Goal: Information Seeking & Learning: Learn about a topic

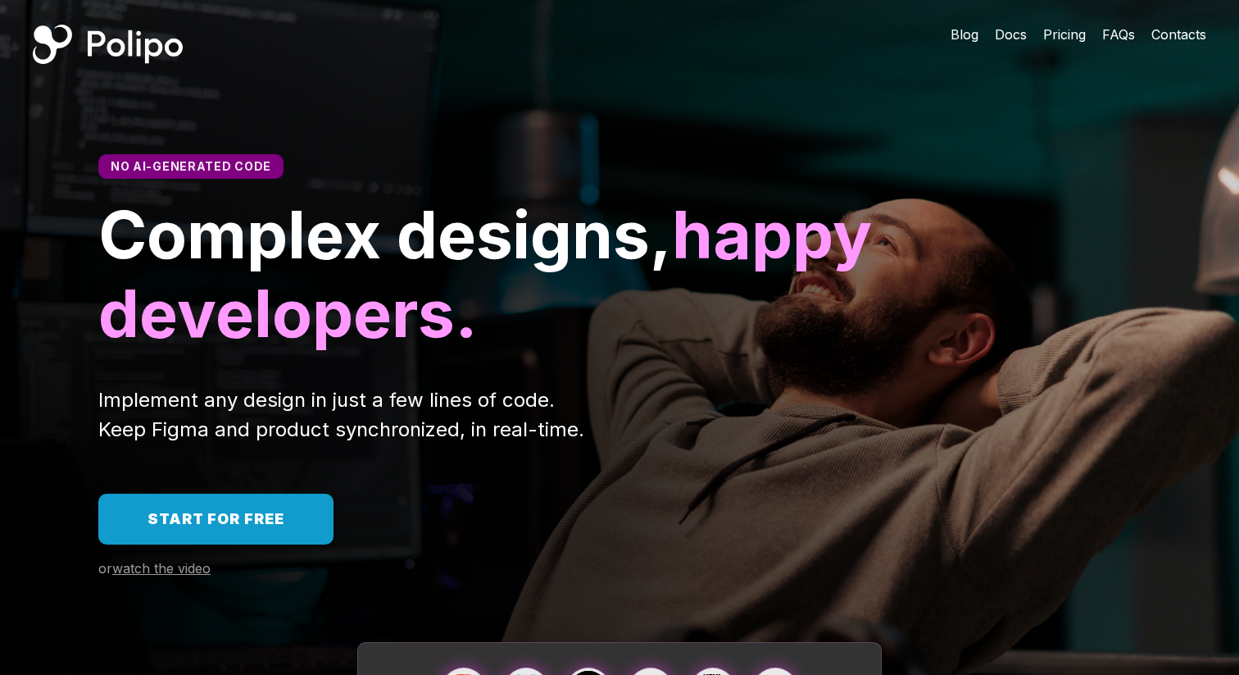
click at [1023, 27] on span "Docs" at bounding box center [1011, 34] width 32 height 16
click at [1069, 40] on span "Pricing" at bounding box center [1064, 34] width 43 height 16
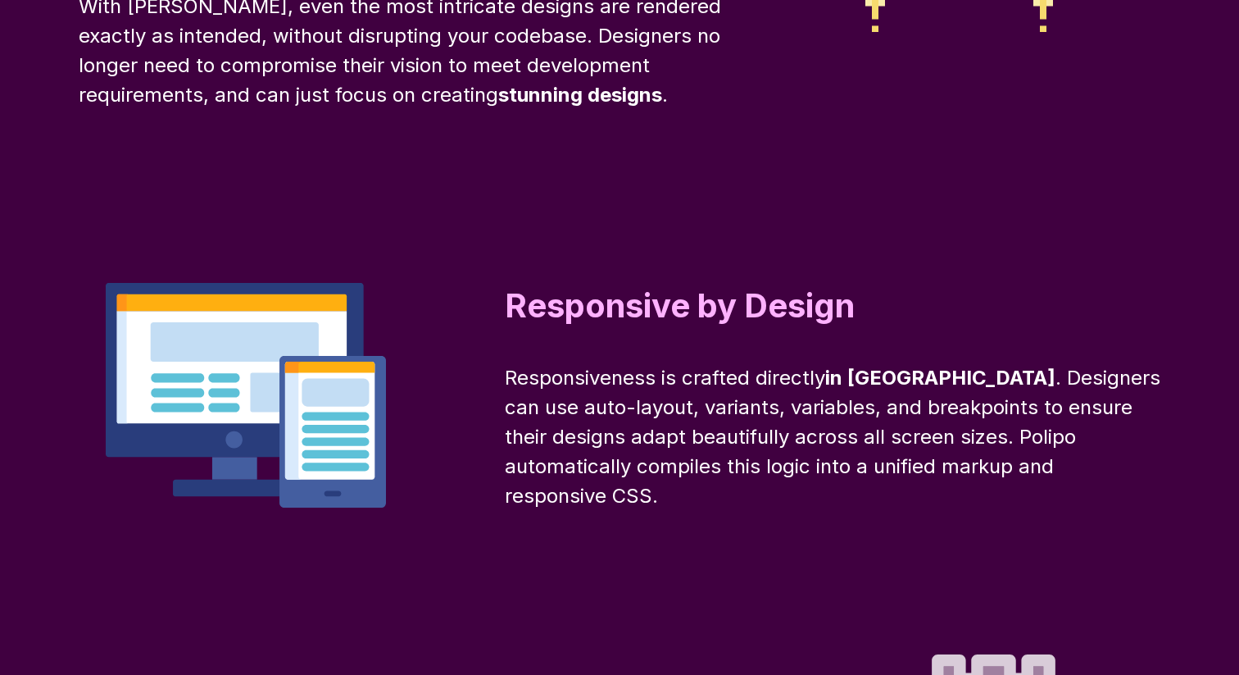
scroll to position [8436, 0]
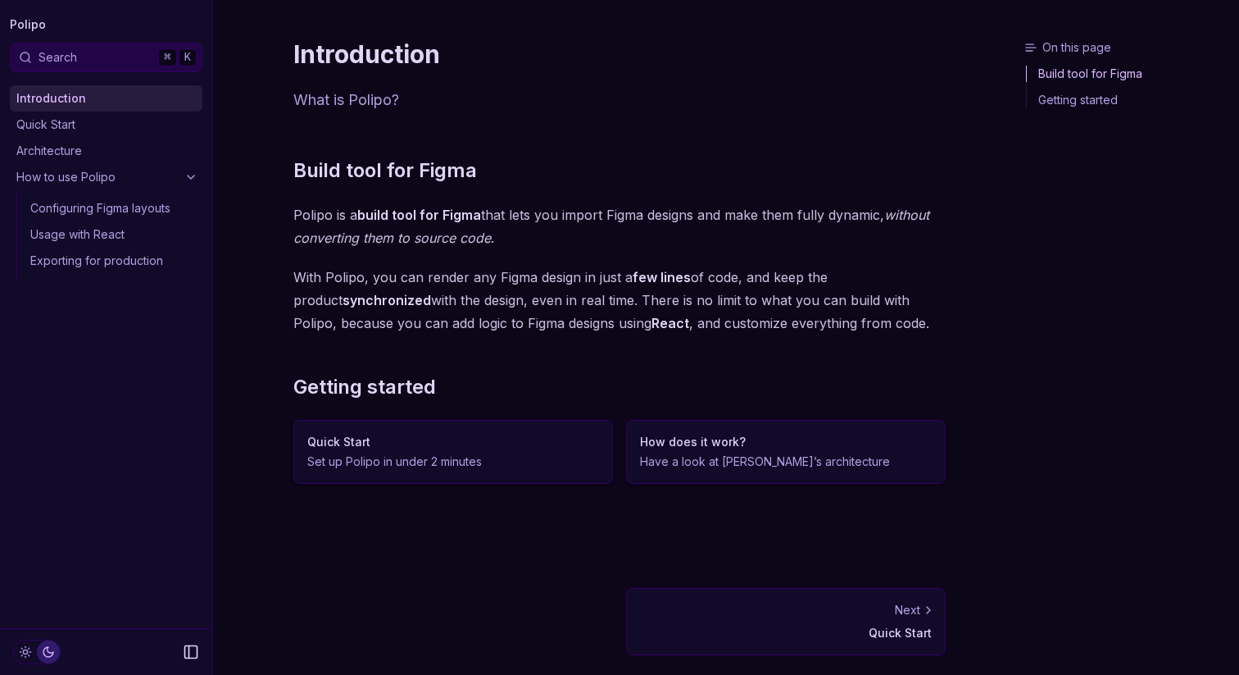
click at [106, 125] on link "Quick Start" at bounding box center [106, 124] width 193 height 26
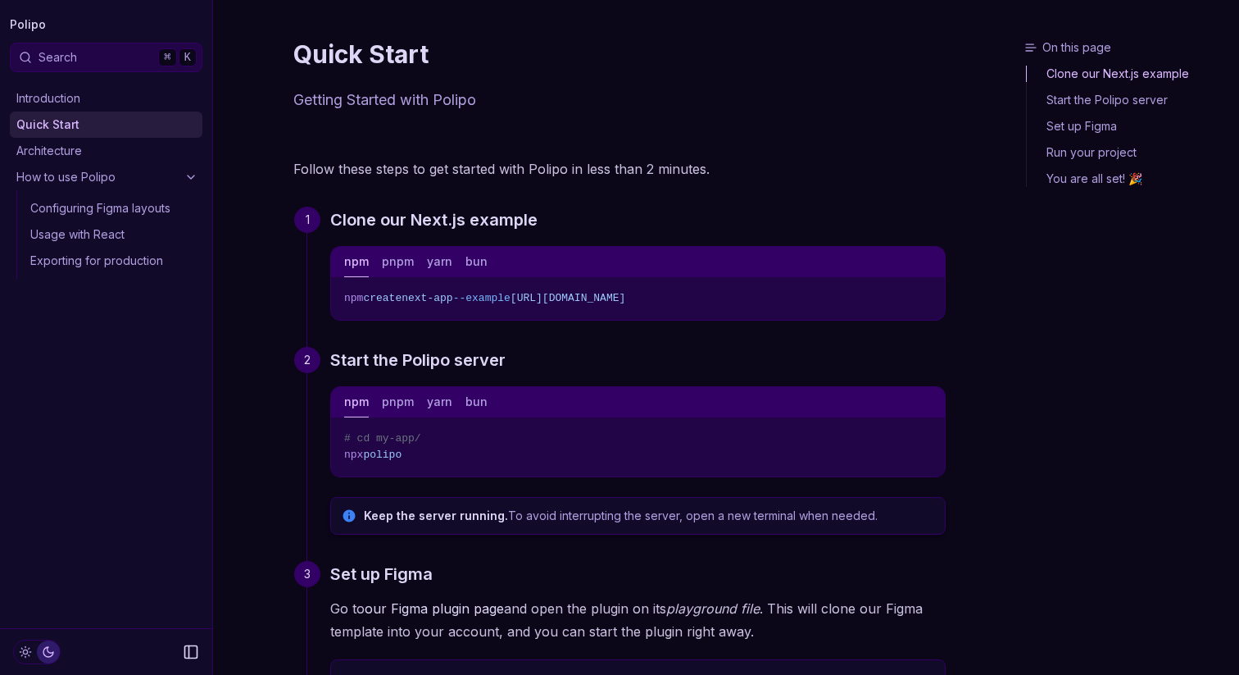
click at [102, 158] on link "Architecture" at bounding box center [106, 151] width 193 height 26
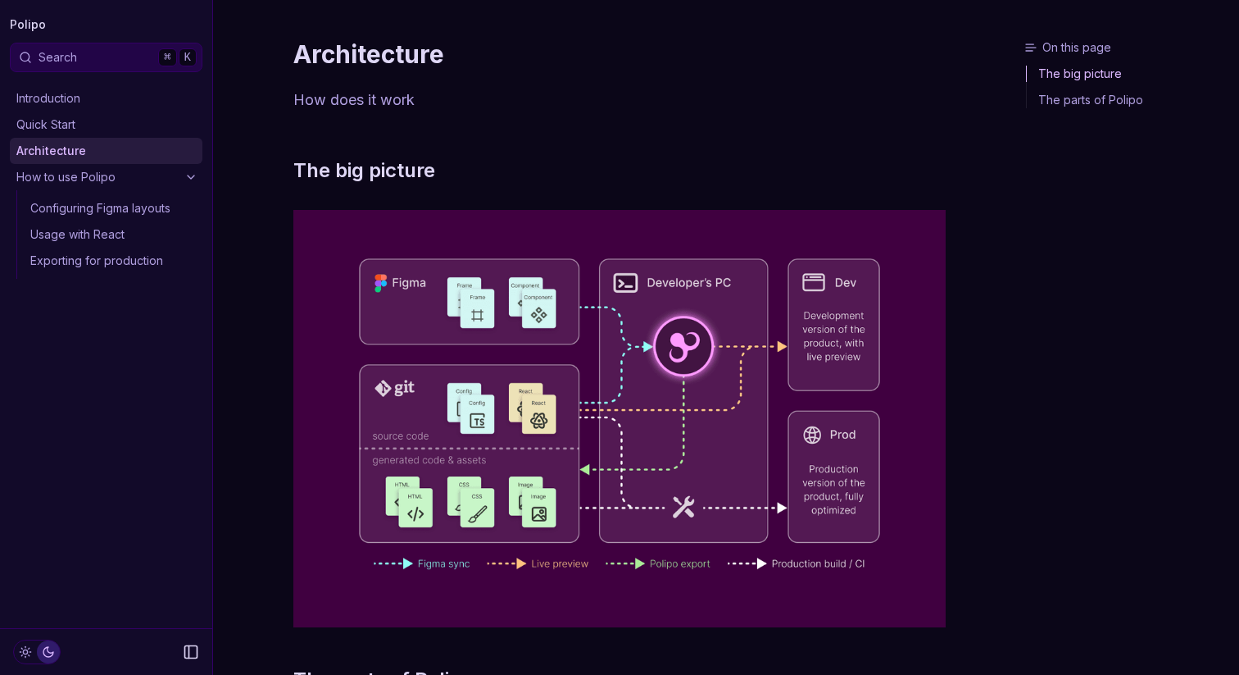
click at [102, 178] on link "How to use Polipo" at bounding box center [106, 177] width 193 height 26
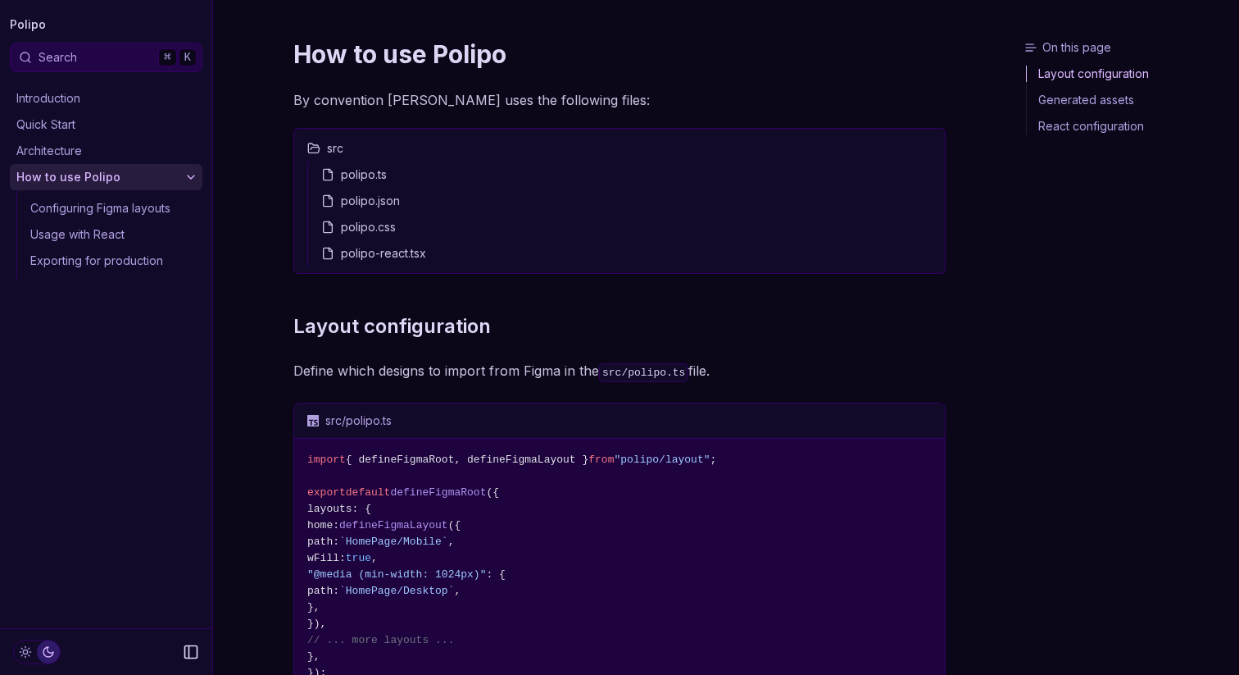
click at [103, 207] on link "Configuring Figma layouts" at bounding box center [113, 208] width 179 height 26
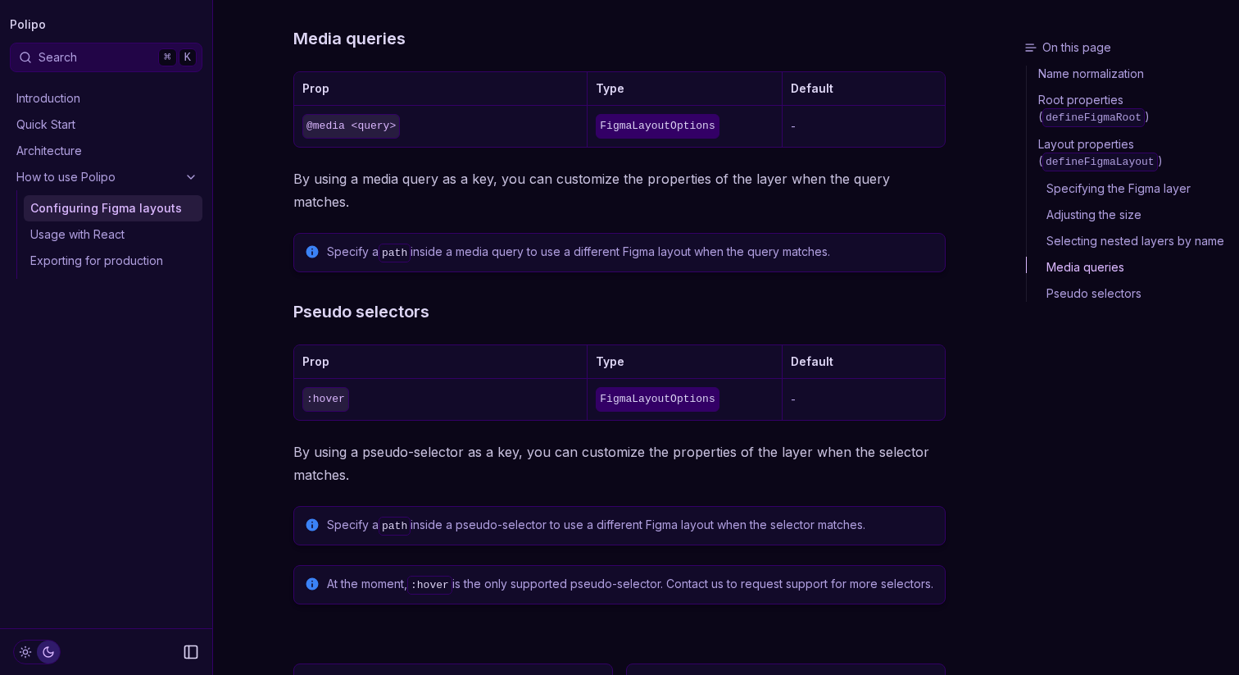
scroll to position [1950, 0]
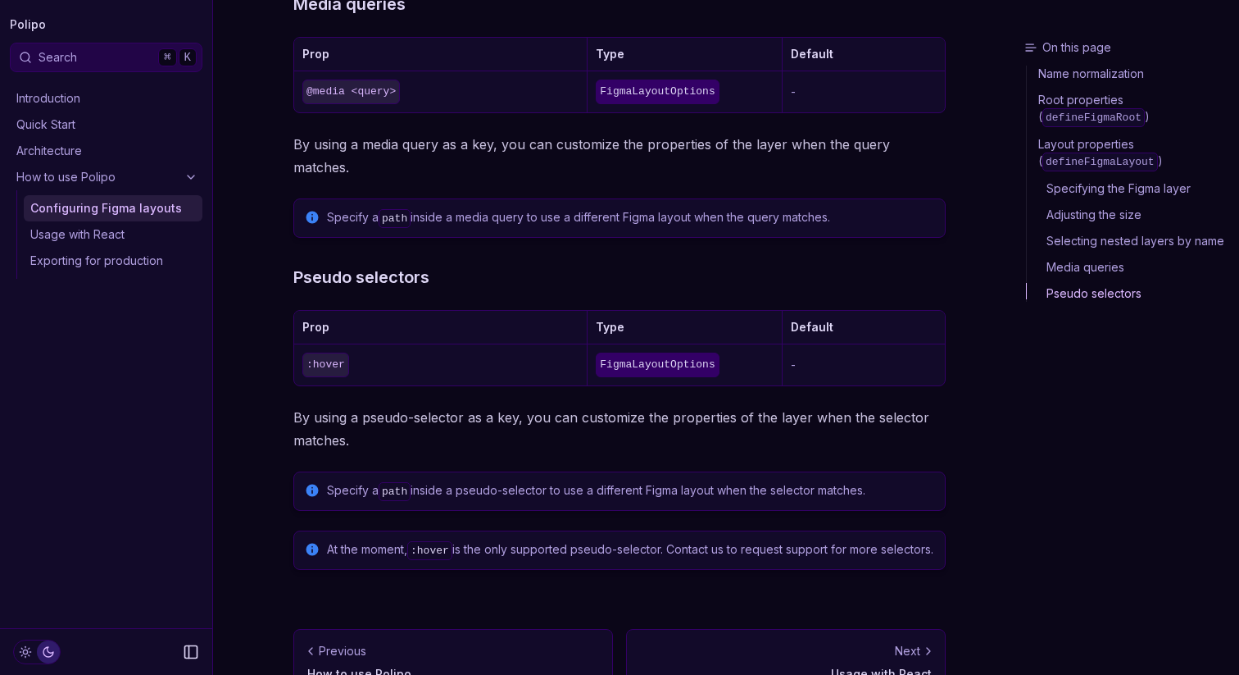
click at [130, 236] on link "Usage with React" at bounding box center [113, 234] width 179 height 26
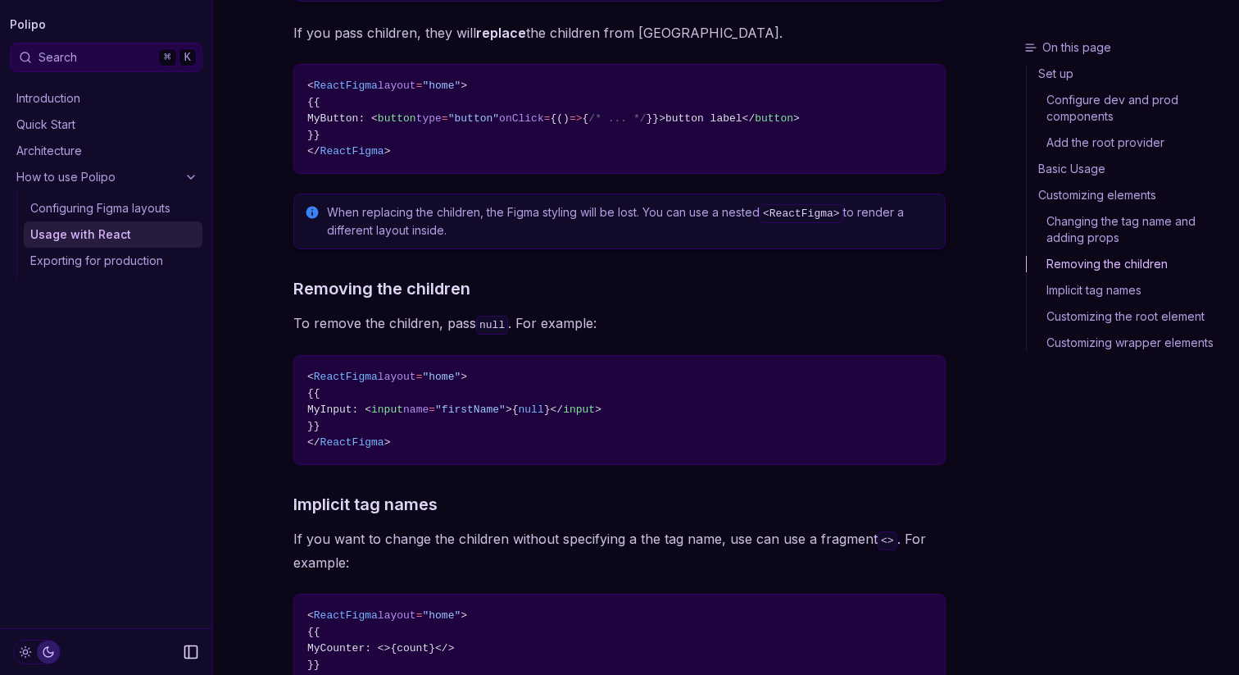
scroll to position [3042, 0]
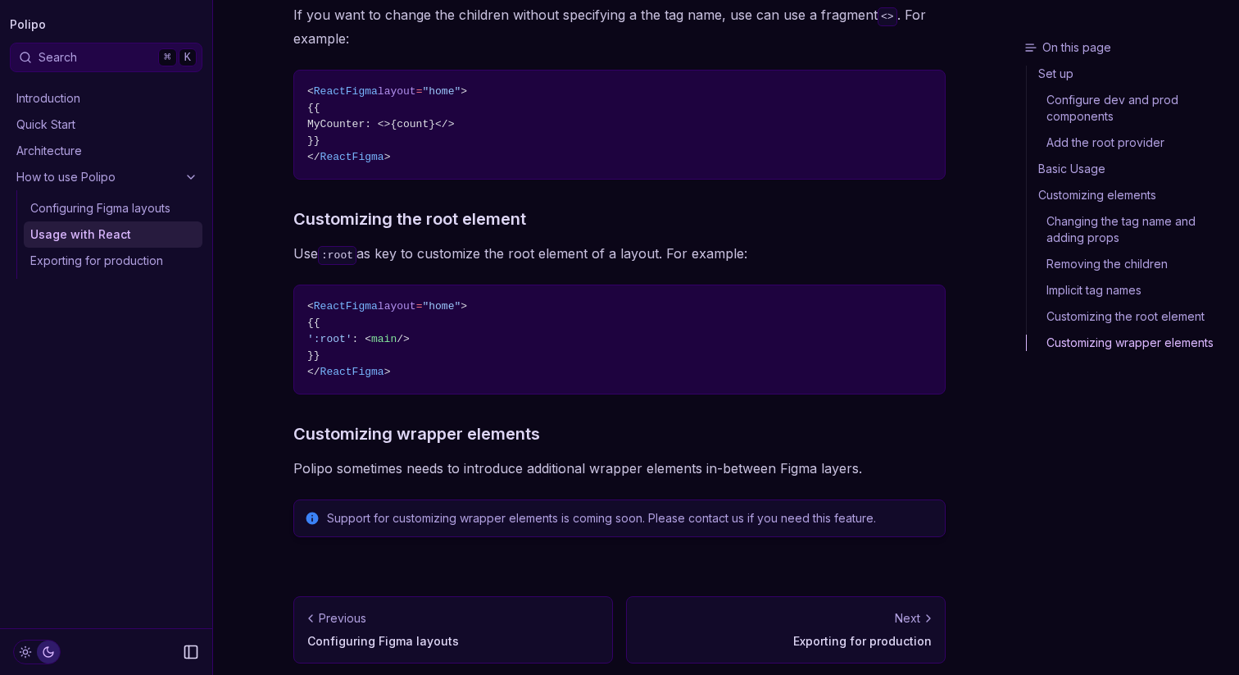
click at [125, 258] on link "Exporting for production" at bounding box center [113, 261] width 179 height 26
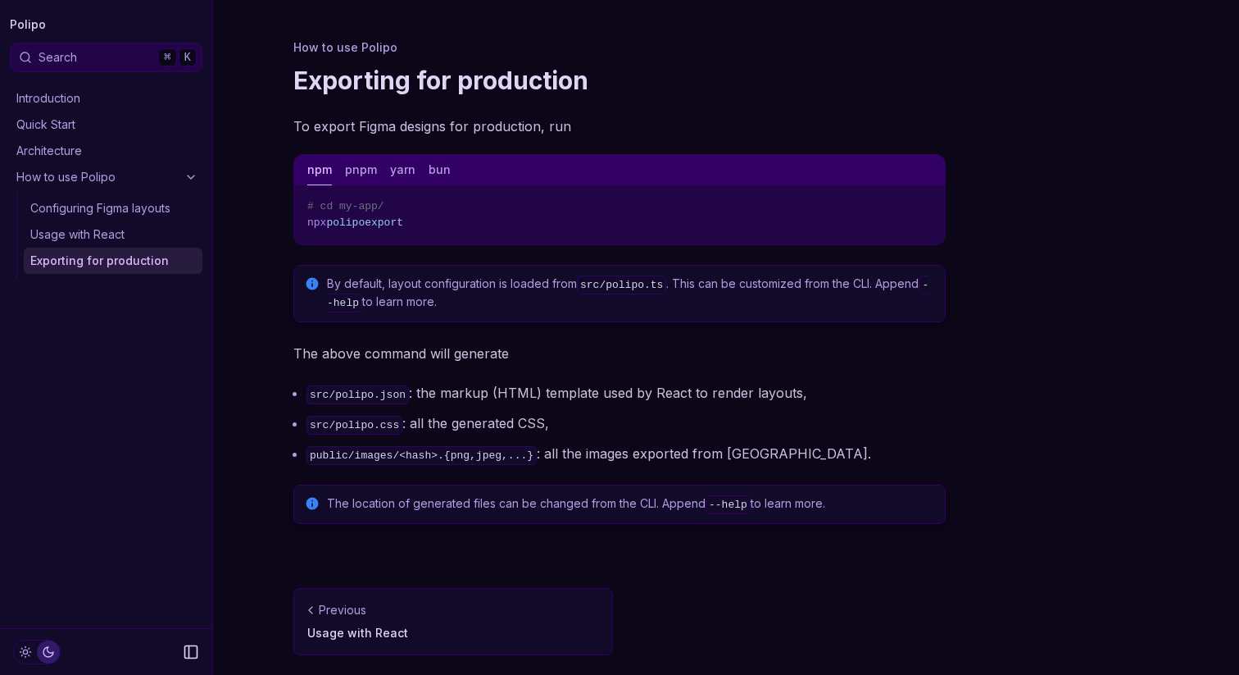
click at [464, 393] on li "src/polipo.json : the markup (HTML) template used by React to render layouts," at bounding box center [626, 393] width 639 height 24
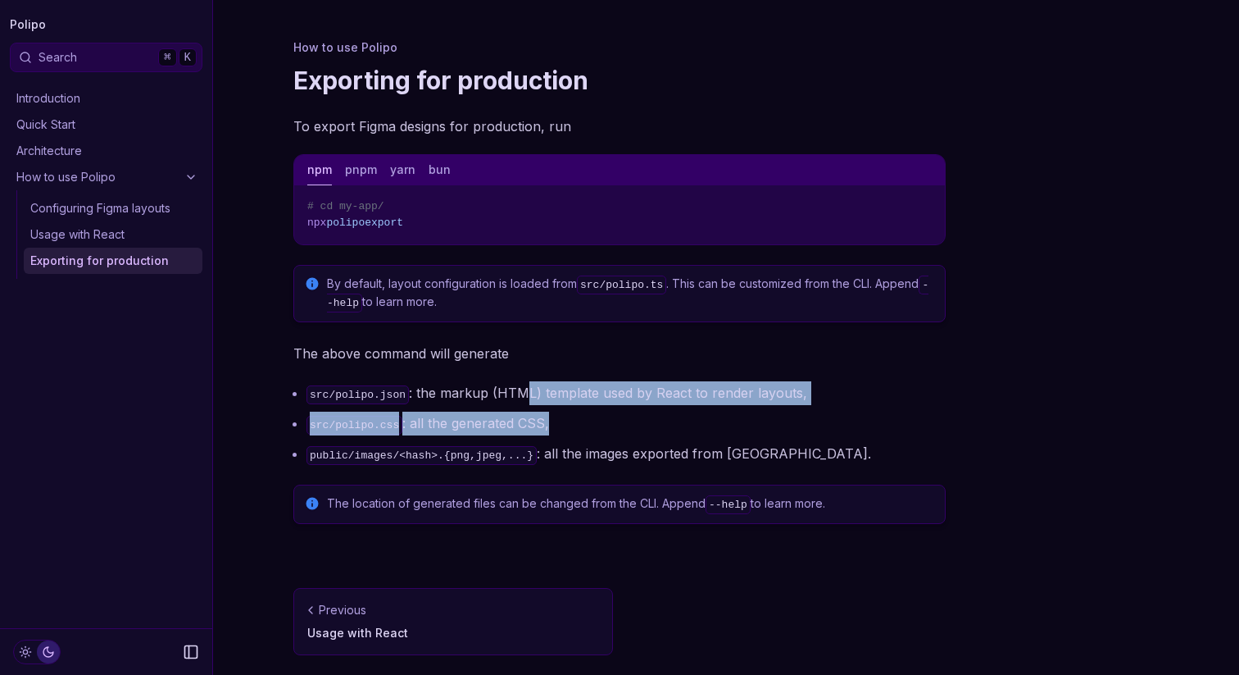
drag, startPoint x: 525, startPoint y: 386, endPoint x: 606, endPoint y: 423, distance: 89.1
click at [606, 424] on ul "src/polipo.json : the markup (HTML) template used by React to render layouts, s…" at bounding box center [619, 423] width 652 height 84
click at [367, 159] on button "pnpm" at bounding box center [361, 170] width 32 height 30
